Goal: Check status: Check status

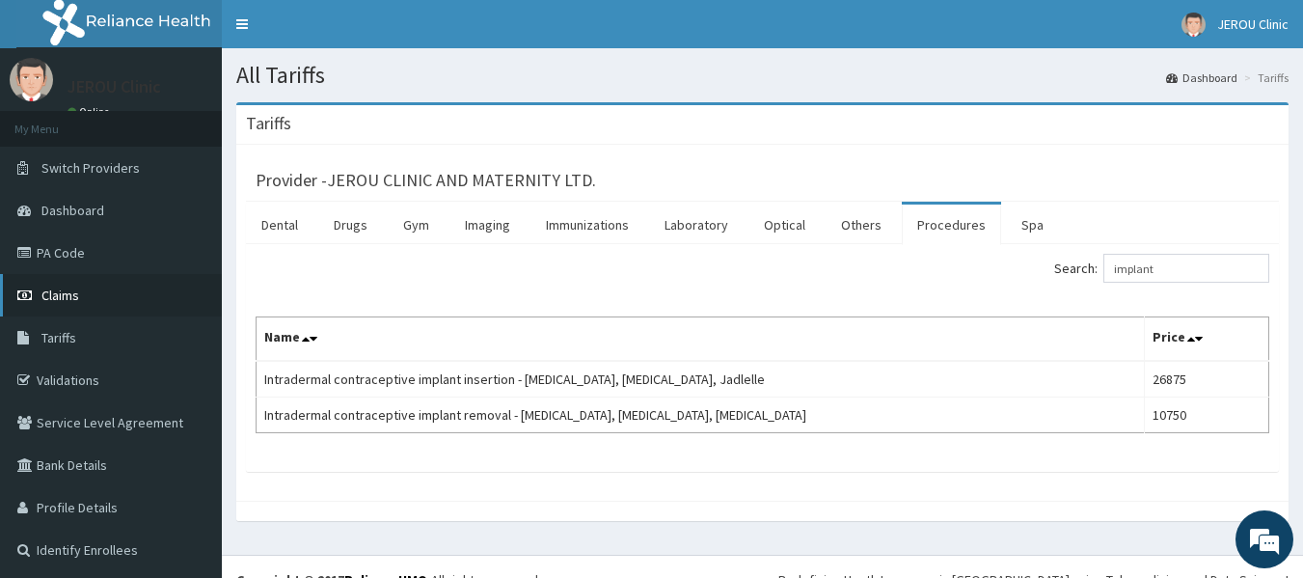
click at [82, 285] on link "Claims" at bounding box center [111, 295] width 222 height 42
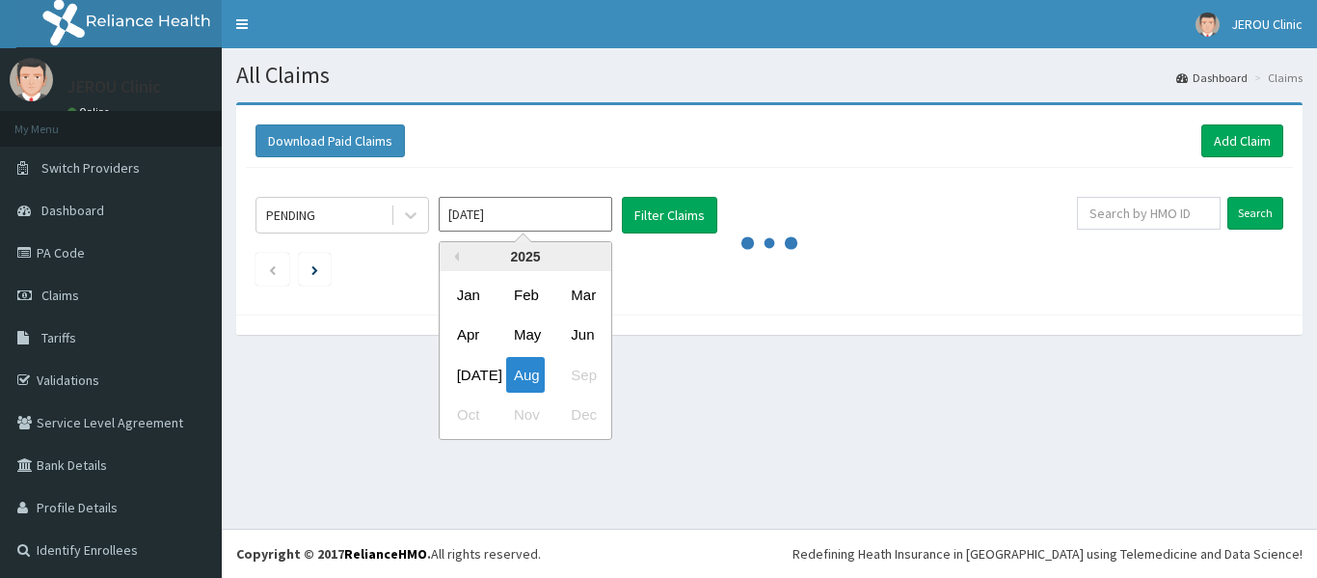
click at [489, 215] on input "[DATE]" at bounding box center [526, 214] width 174 height 35
click at [475, 372] on div "[DATE]" at bounding box center [468, 375] width 39 height 36
type input "[DATE]"
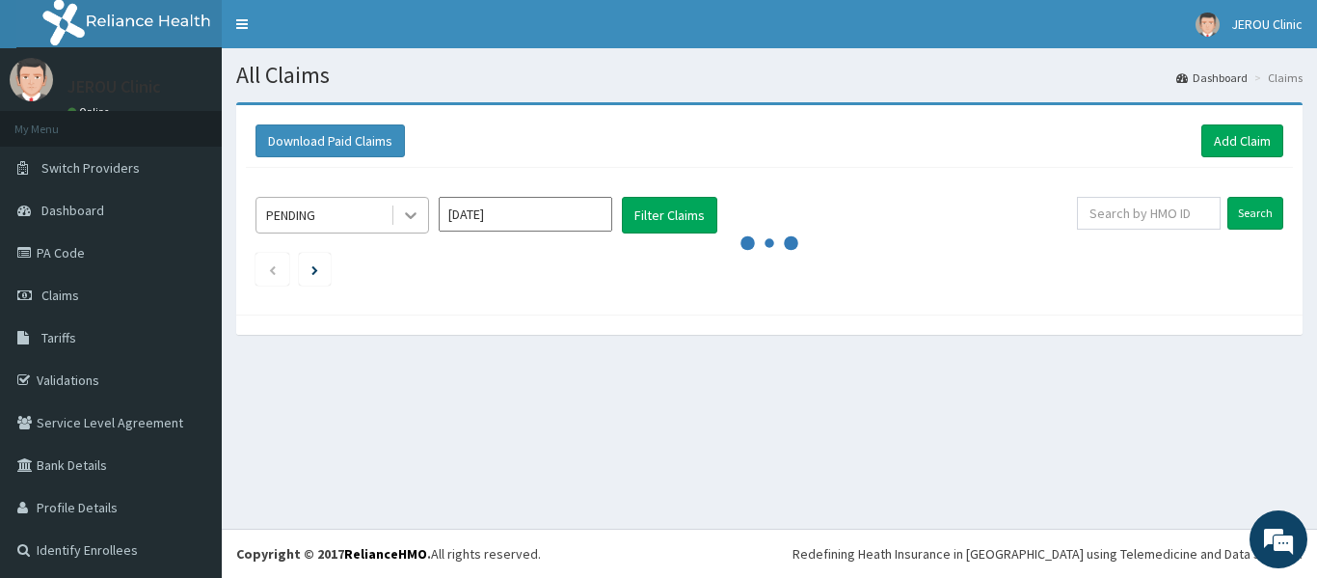
click at [405, 204] on div at bounding box center [411, 215] width 35 height 35
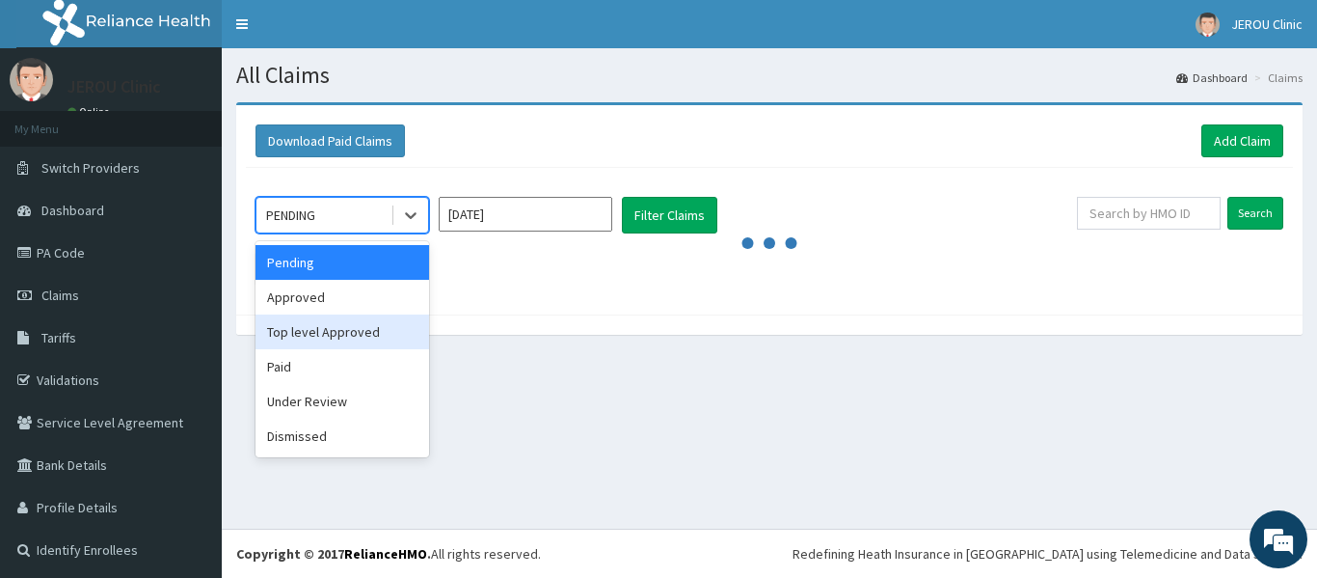
click at [353, 335] on div "Top level Approved" at bounding box center [343, 331] width 174 height 35
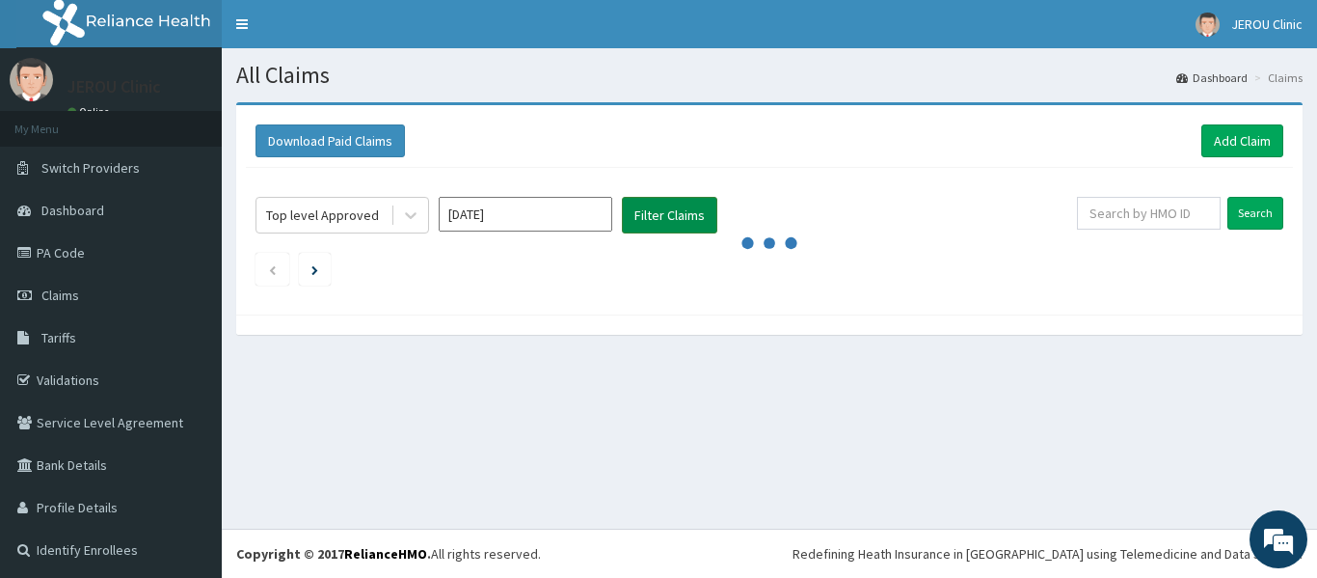
click at [651, 220] on button "Filter Claims" at bounding box center [669, 215] width 95 height 37
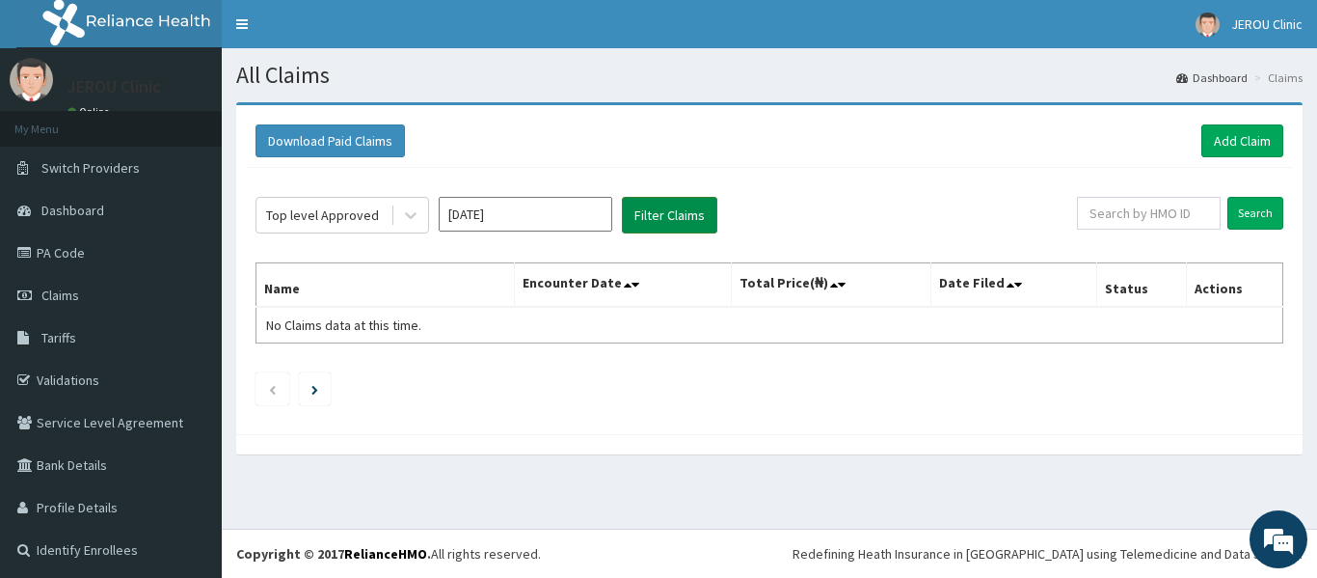
click at [651, 220] on button "Filter Claims" at bounding box center [669, 215] width 95 height 37
click at [369, 217] on div "Top level Approved" at bounding box center [322, 214] width 113 height 19
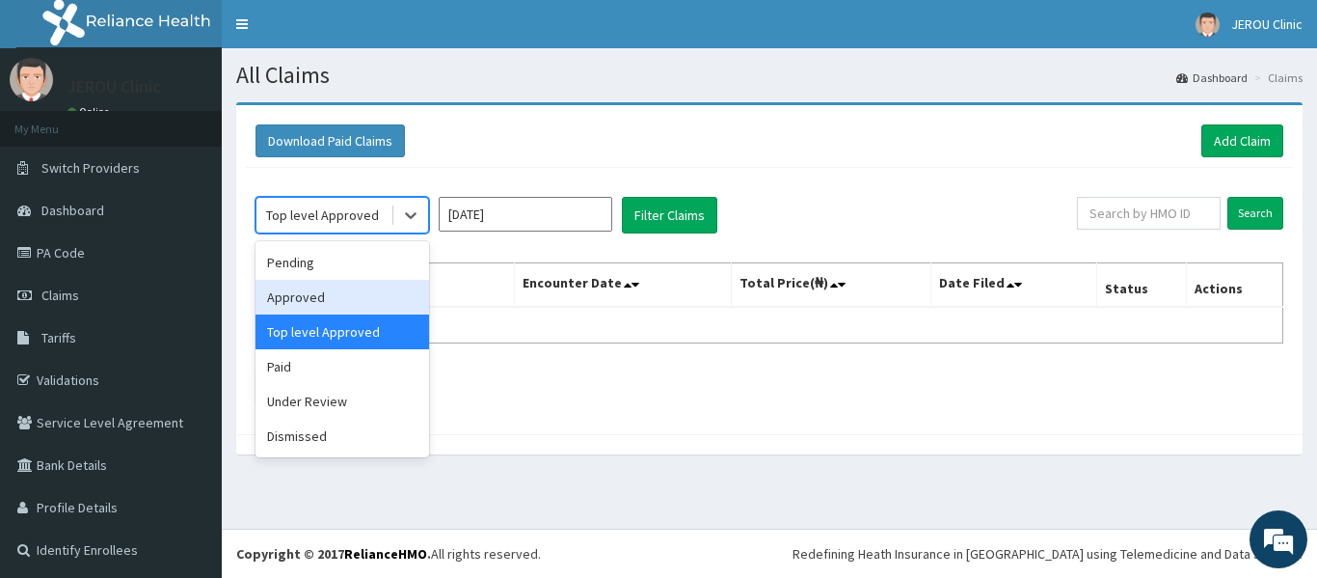
click at [332, 298] on div "Approved" at bounding box center [343, 297] width 174 height 35
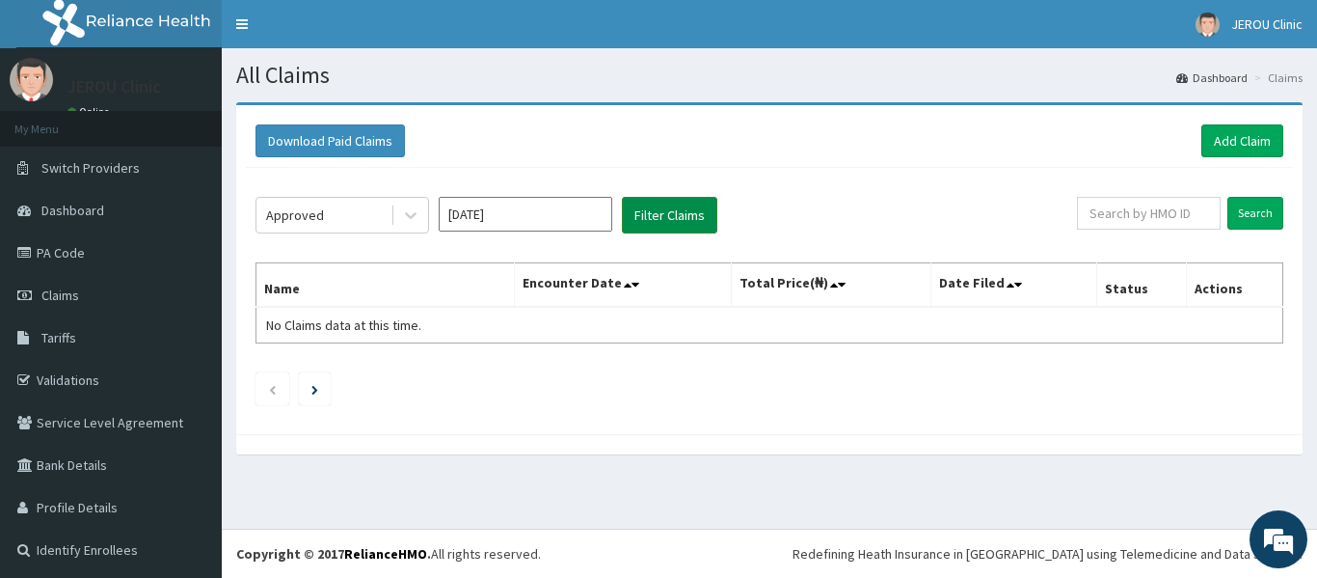
click at [659, 226] on button "Filter Claims" at bounding box center [669, 215] width 95 height 37
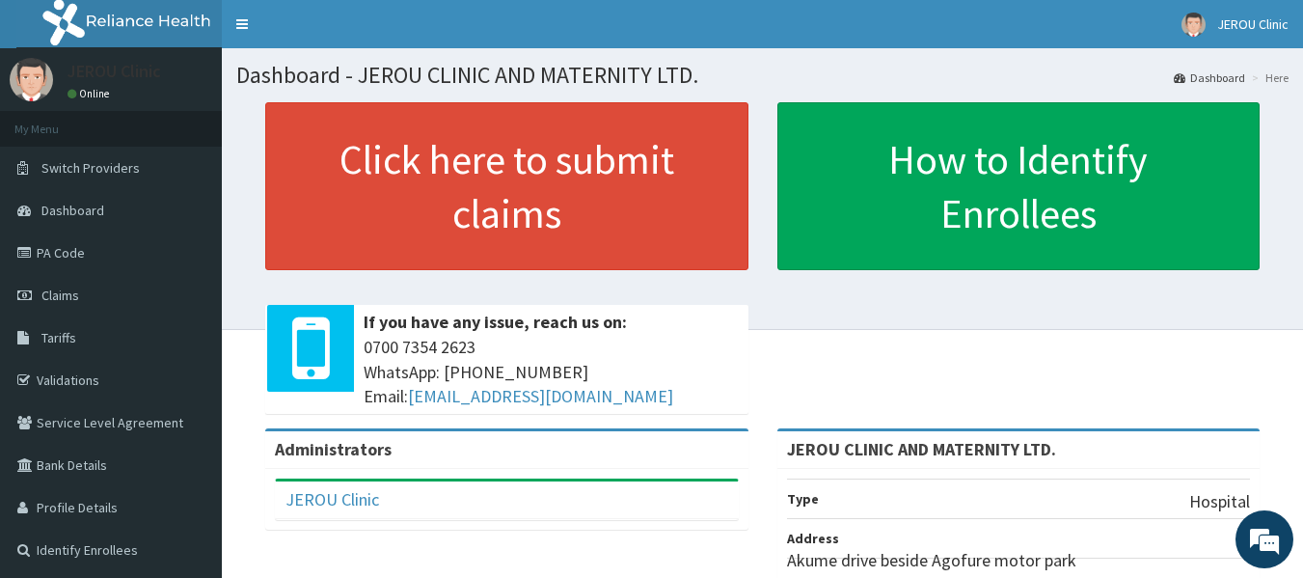
click at [1022, 414] on div "Click here to submit claims If you have any issue, reach us on: 0700 7354 2623 …" at bounding box center [762, 265] width 1052 height 326
click at [65, 292] on span "Claims" at bounding box center [60, 294] width 38 height 17
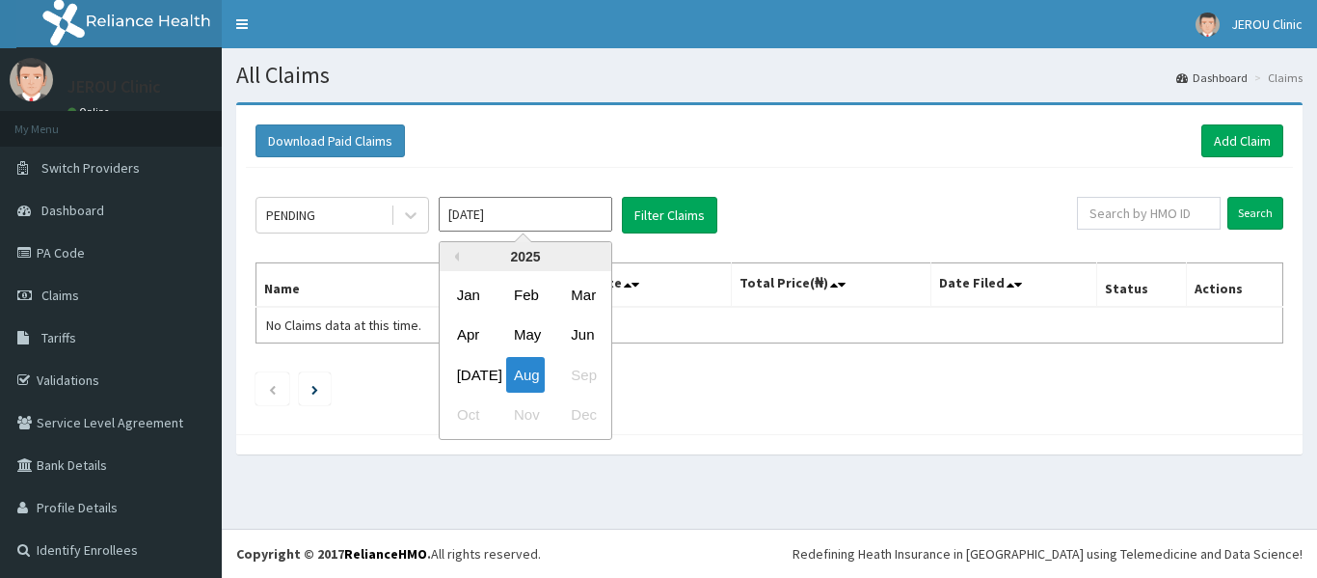
click at [526, 200] on input "[DATE]" at bounding box center [526, 214] width 174 height 35
click at [470, 375] on div "[DATE]" at bounding box center [468, 375] width 39 height 36
type input "[DATE]"
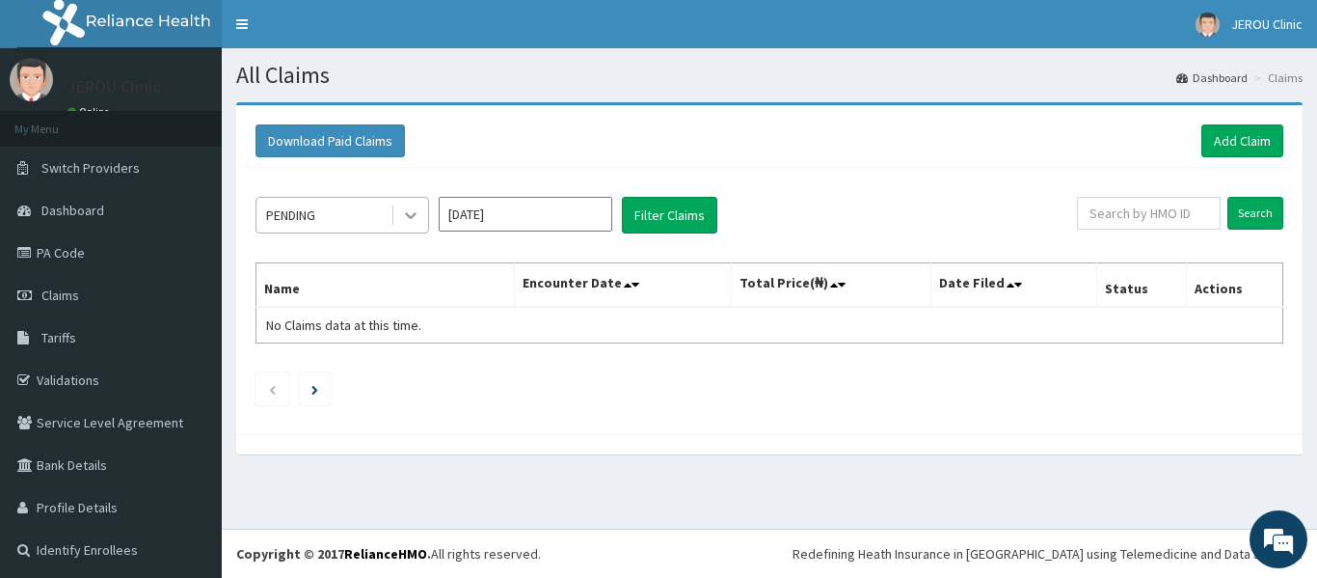
click at [411, 231] on div at bounding box center [411, 215] width 35 height 35
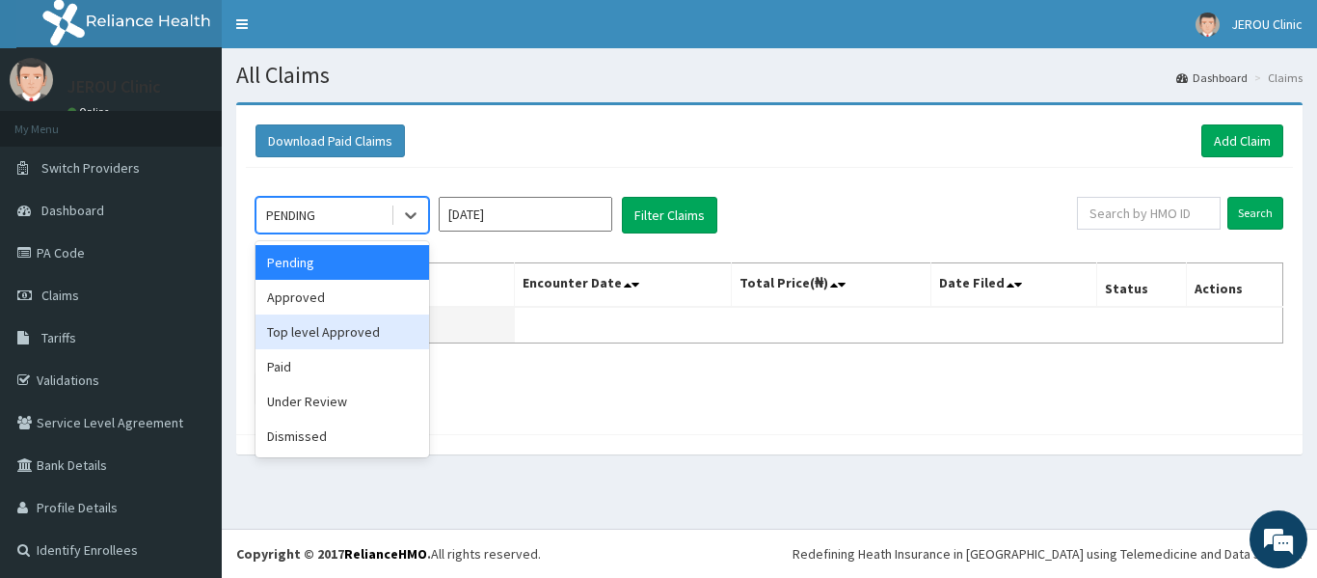
click at [341, 336] on div "Top level Approved" at bounding box center [343, 331] width 174 height 35
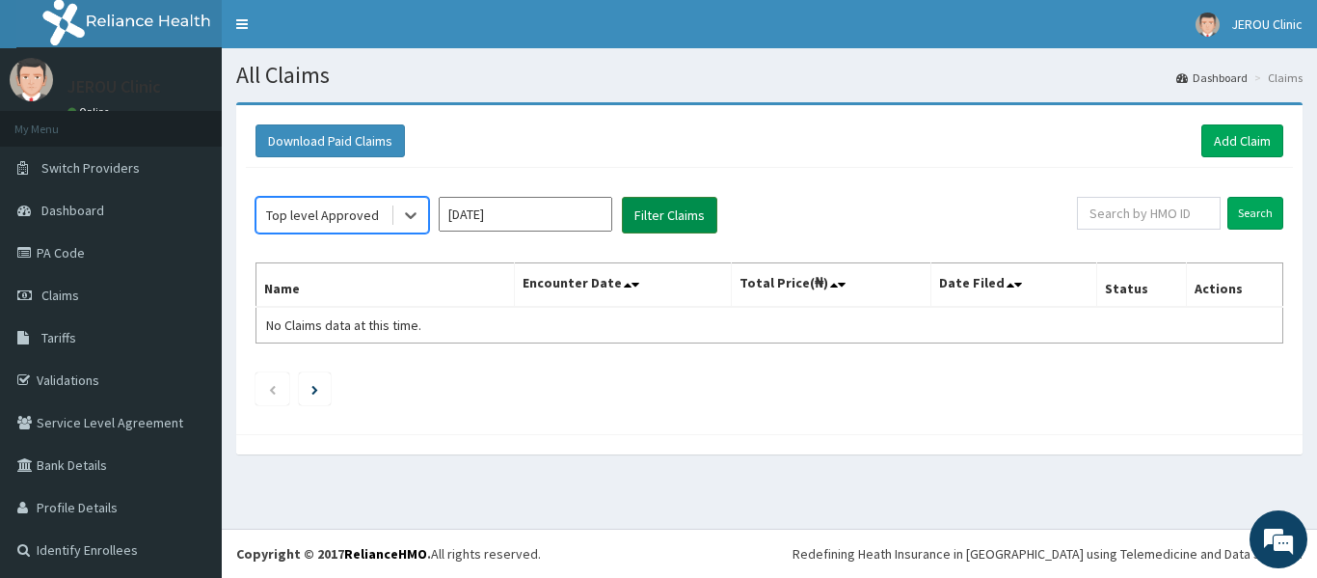
click at [654, 224] on button "Filter Claims" at bounding box center [669, 215] width 95 height 37
